Goal: Register for event/course

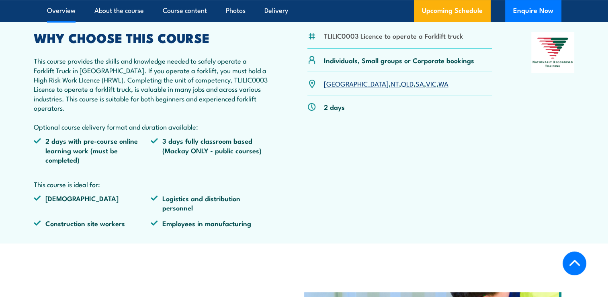
scroll to position [281, 0]
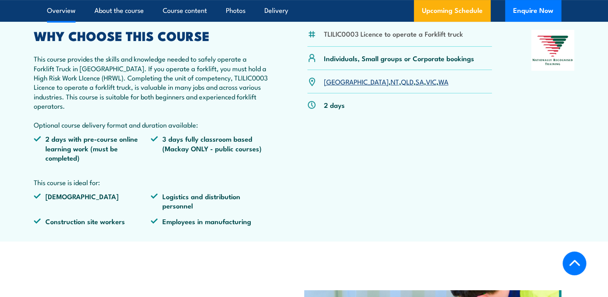
click at [401, 81] on link "QLD" at bounding box center [407, 81] width 12 height 10
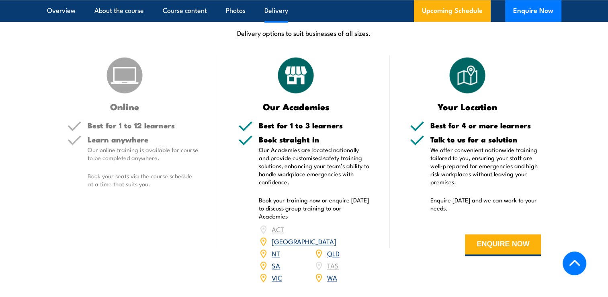
scroll to position [982, 0]
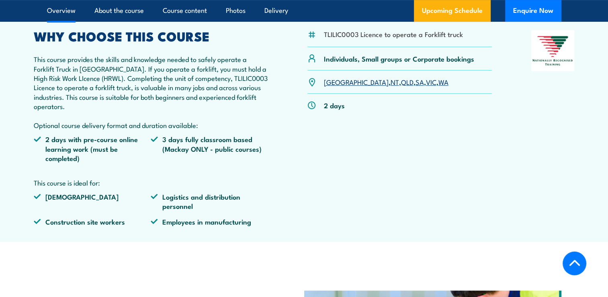
scroll to position [281, 0]
click at [401, 79] on link "QLD" at bounding box center [407, 81] width 12 height 10
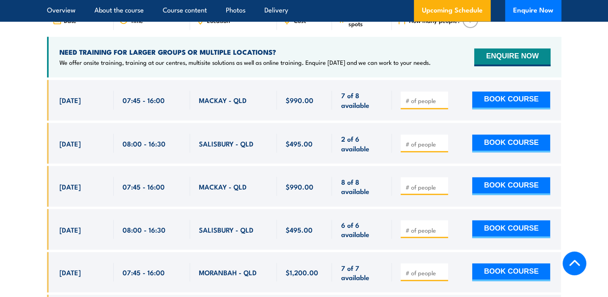
scroll to position [1386, 0]
